Goal: Use online tool/utility: Utilize a website feature to perform a specific function

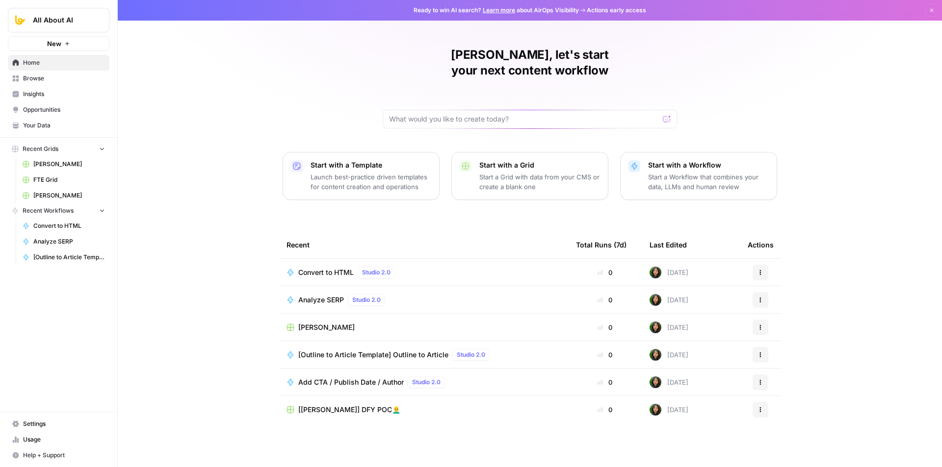
click at [60, 439] on span "Usage" at bounding box center [64, 439] width 82 height 9
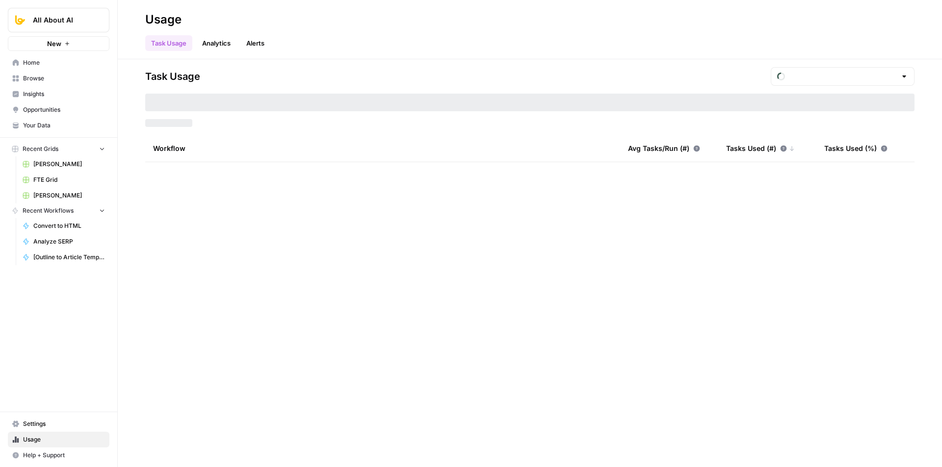
type input "September Included Tasks"
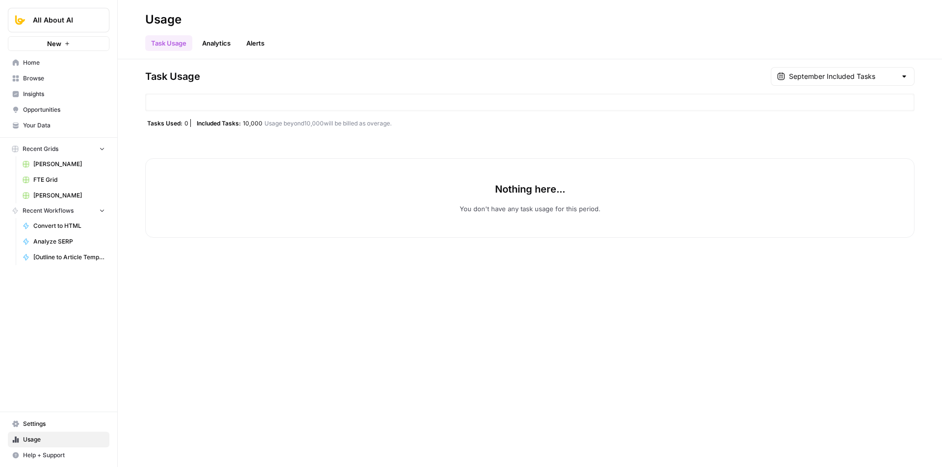
click at [46, 427] on span "Settings" at bounding box center [64, 424] width 82 height 9
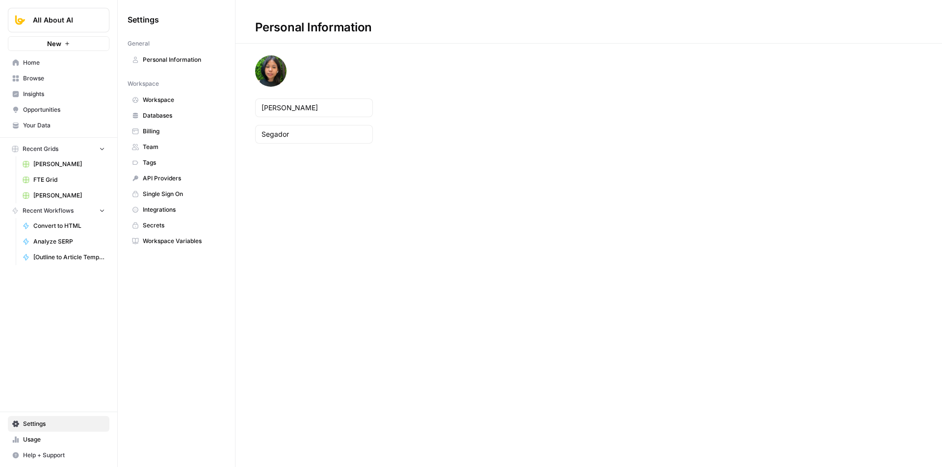
click at [52, 433] on link "Usage" at bounding box center [59, 440] width 102 height 16
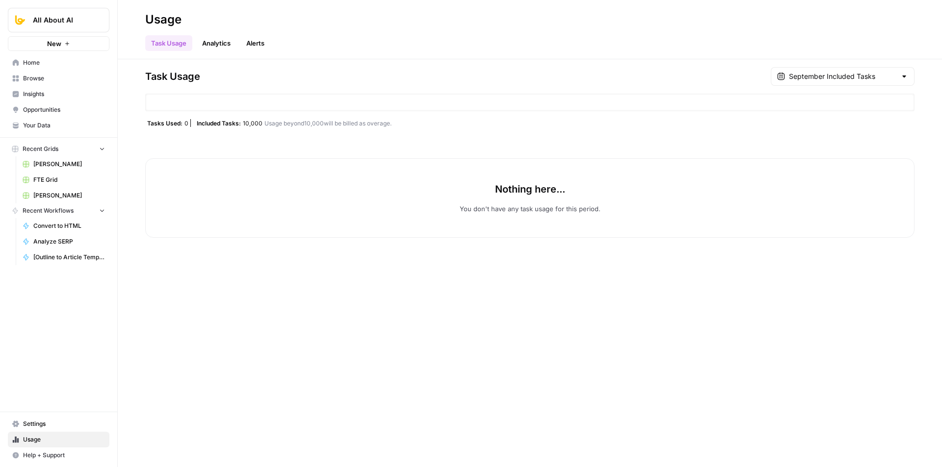
click at [50, 429] on link "Settings" at bounding box center [59, 424] width 102 height 16
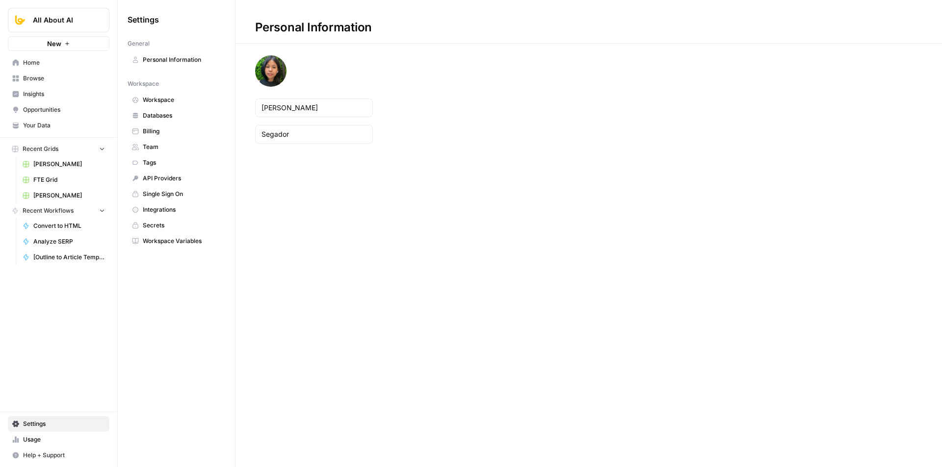
click at [51, 437] on span "Usage" at bounding box center [64, 439] width 82 height 9
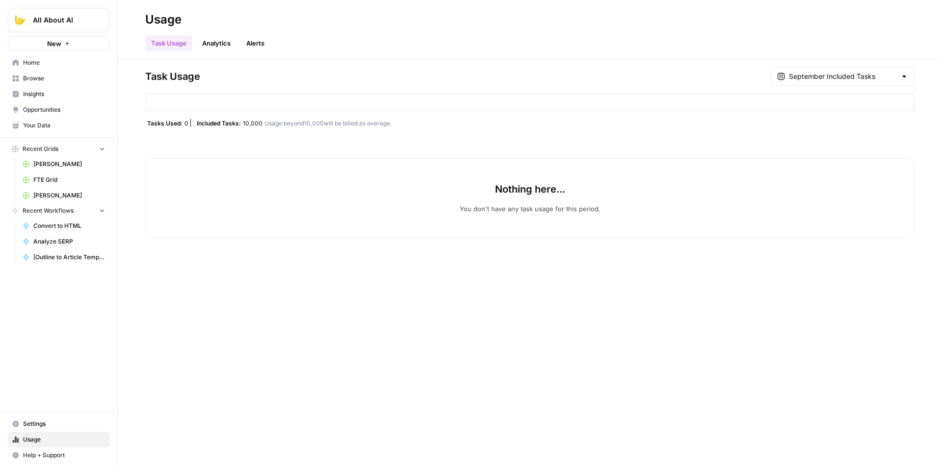
click at [54, 430] on link "Settings" at bounding box center [59, 424] width 102 height 16
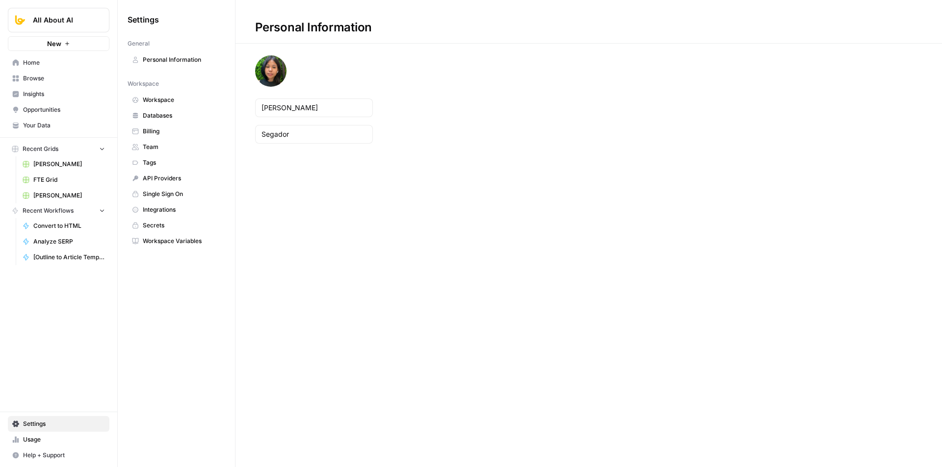
click at [162, 134] on span "Billing" at bounding box center [182, 131] width 78 height 9
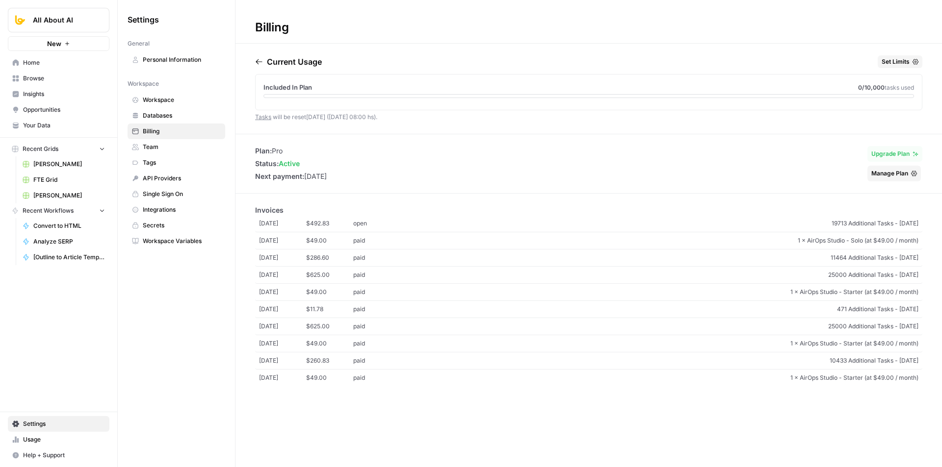
click at [43, 77] on span "Browse" at bounding box center [64, 78] width 82 height 9
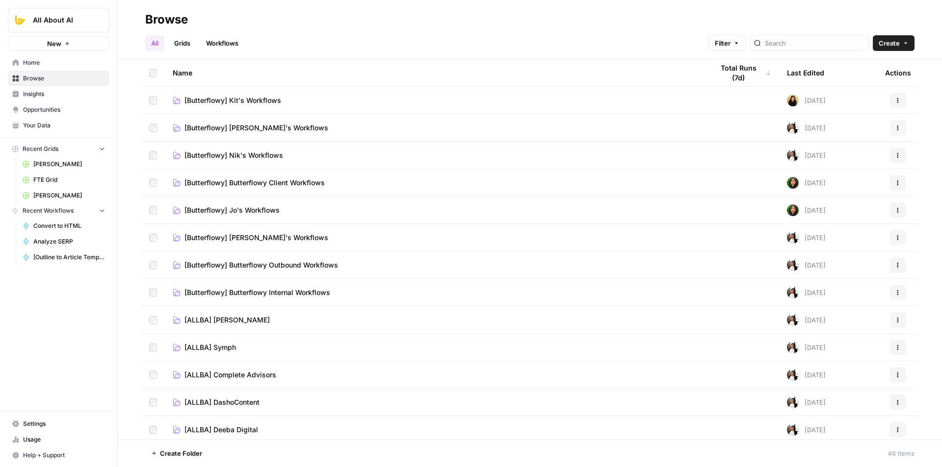
click at [260, 212] on span "[Butterflowy] Jo's Workflows" at bounding box center [231, 210] width 95 height 10
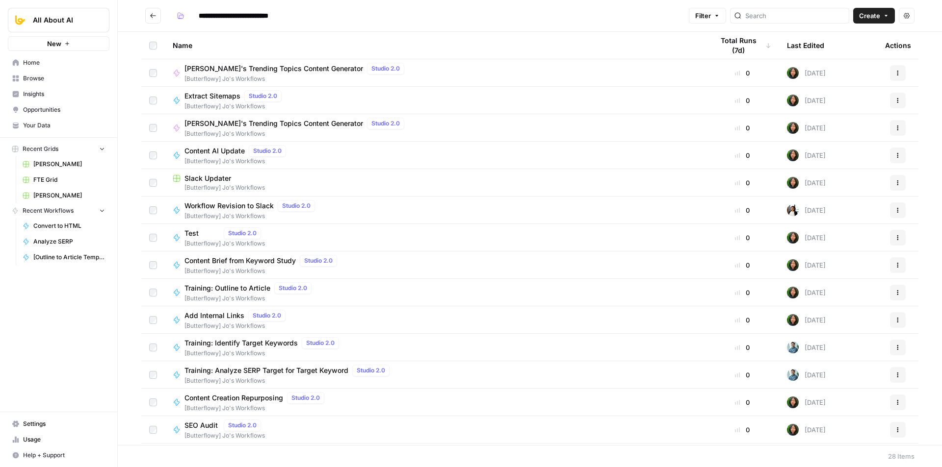
click at [158, 18] on button "Go back" at bounding box center [153, 16] width 16 height 16
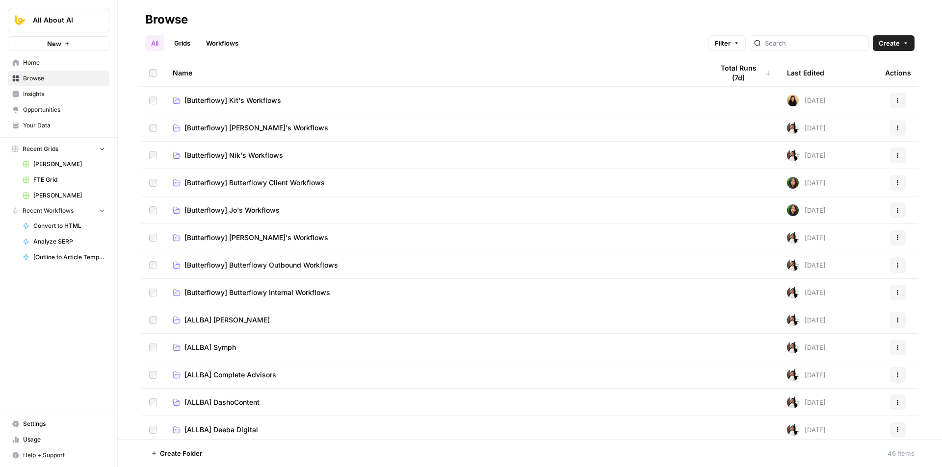
click at [270, 208] on span "[Butterflowy] Jo's Workflows" at bounding box center [231, 210] width 95 height 10
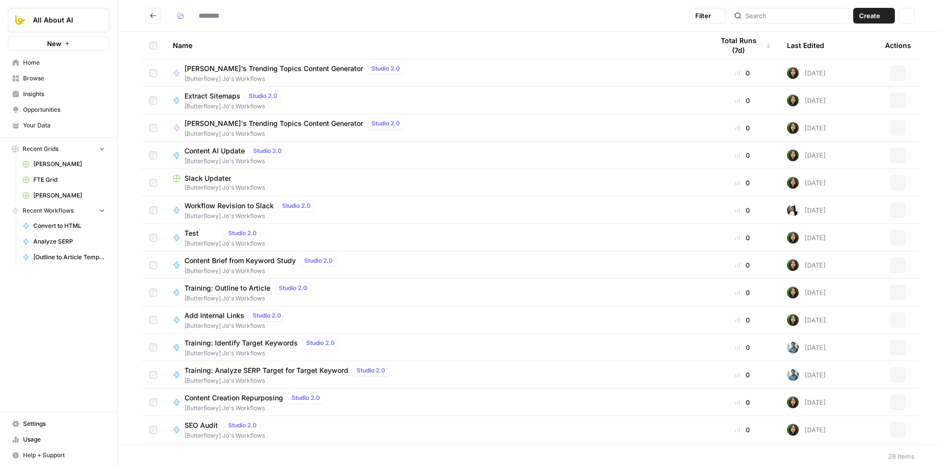
type input "**********"
click at [229, 72] on span "[PERSON_NAME]'s Trending Topics Content Generator" at bounding box center [273, 69] width 178 height 10
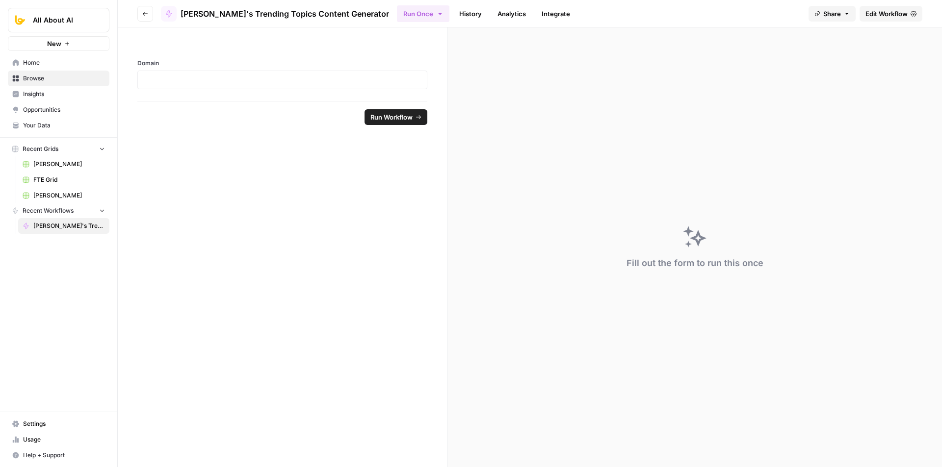
click at [886, 10] on span "Edit Workflow" at bounding box center [886, 14] width 42 height 10
